Goal: Task Accomplishment & Management: Manage account settings

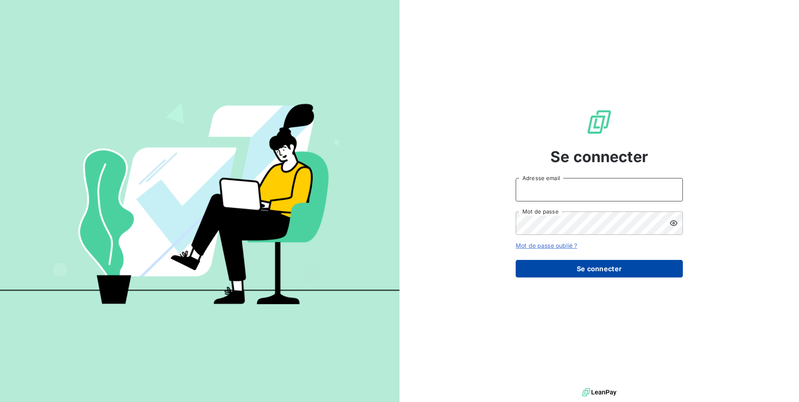
type input "[EMAIL_ADDRESS][DOMAIN_NAME]"
click at [592, 266] on button "Se connecter" at bounding box center [598, 269] width 167 height 18
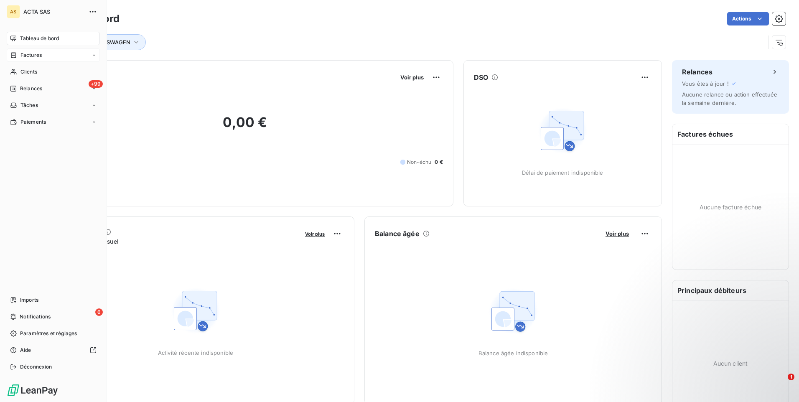
click at [33, 55] on span "Factures" at bounding box center [30, 55] width 21 height 8
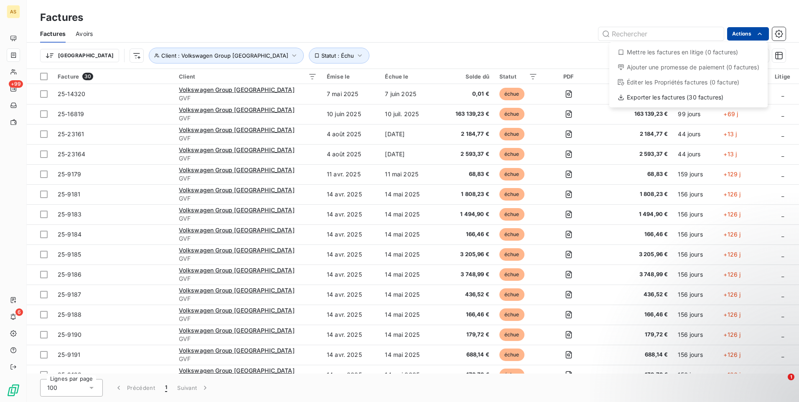
click at [752, 35] on html "AS +99 6 Factures Factures Avoirs Actions Mettre les factures en litige (0 fact…" at bounding box center [399, 201] width 799 height 402
click at [690, 99] on div "Exporter les factures (30 factures)" at bounding box center [688, 97] width 152 height 13
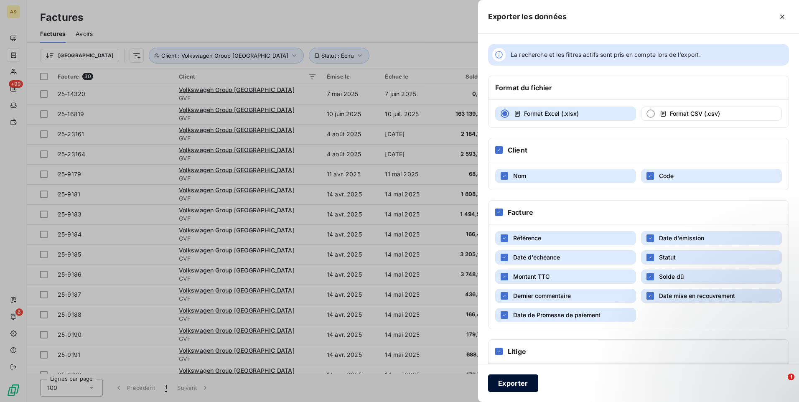
click at [509, 381] on button "Exporter" at bounding box center [513, 383] width 50 height 18
